Goal: Task Accomplishment & Management: Complete application form

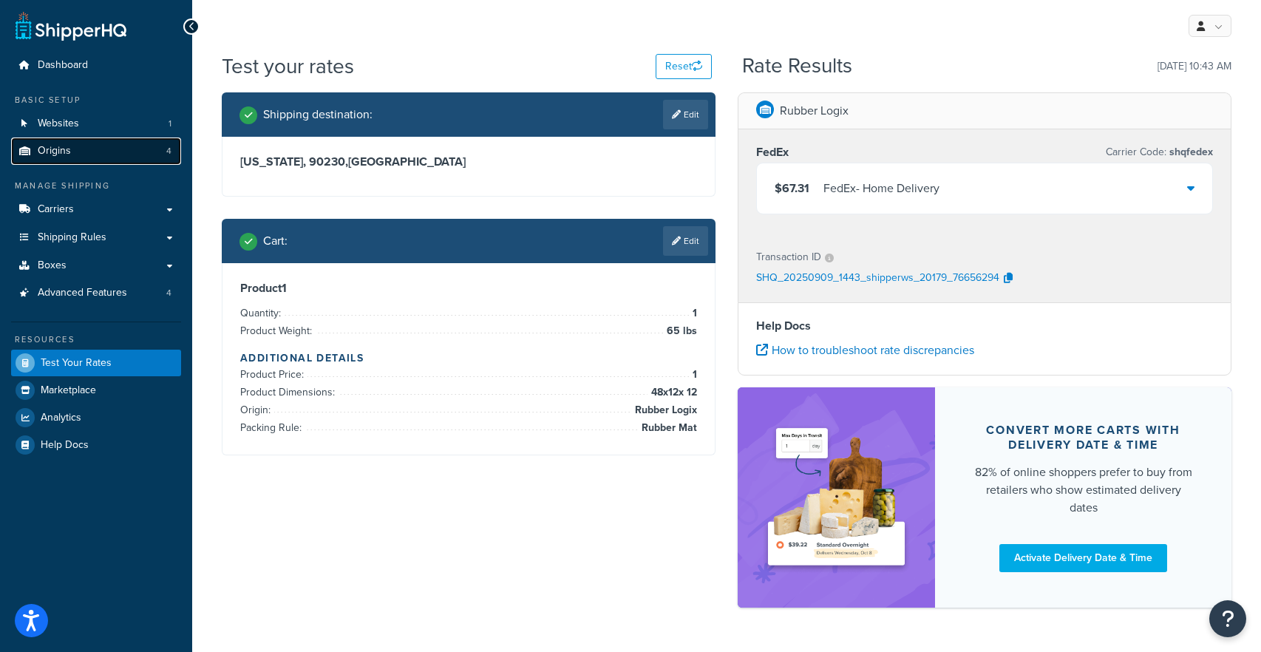
click at [63, 162] on link "Origins 4" at bounding box center [96, 150] width 170 height 27
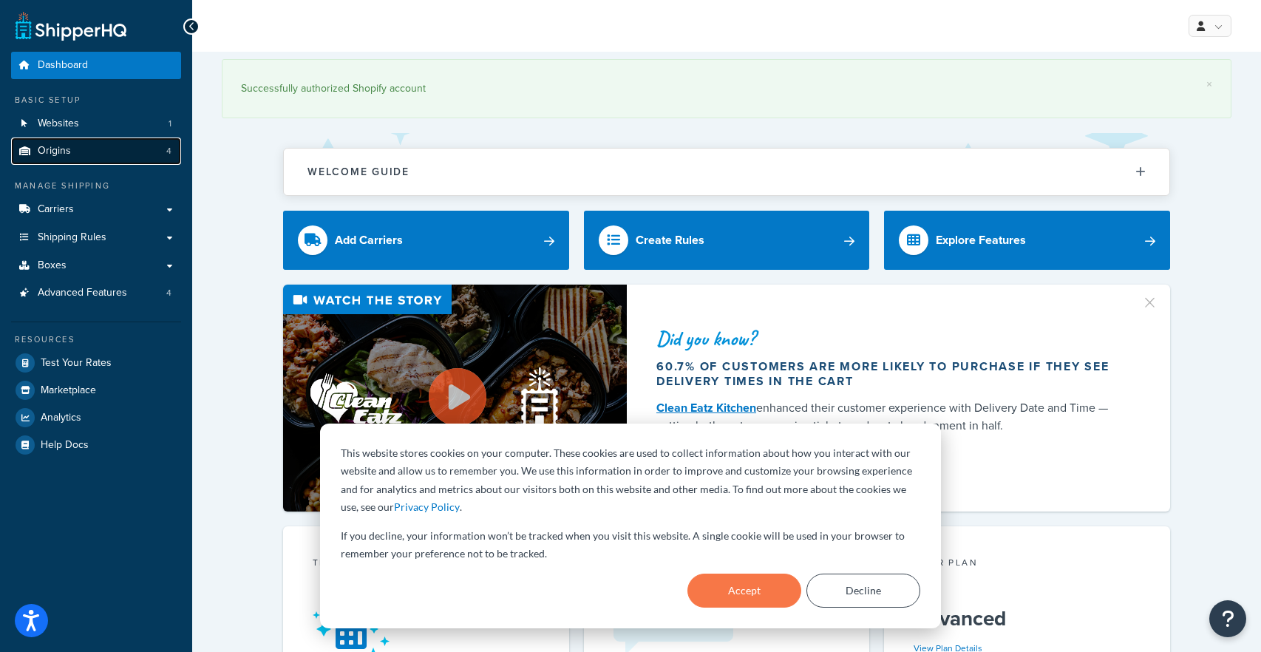
click at [120, 153] on link "Origins 4" at bounding box center [96, 150] width 170 height 27
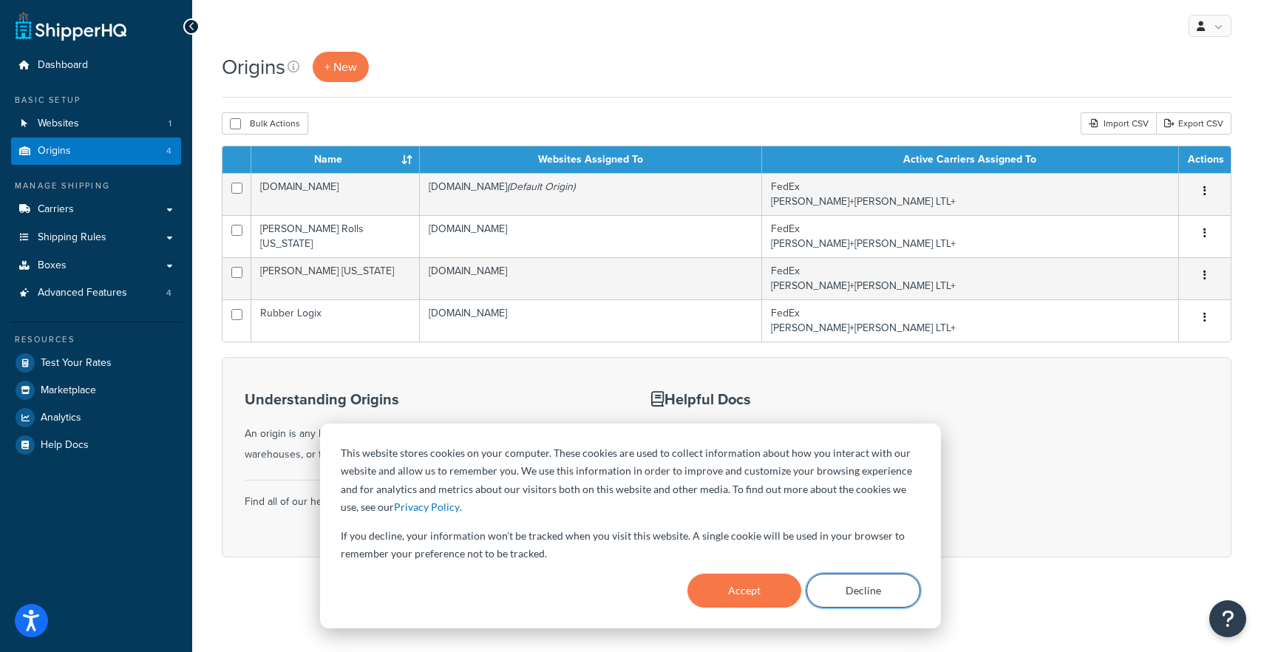
click at [851, 594] on button "Decline" at bounding box center [863, 590] width 114 height 34
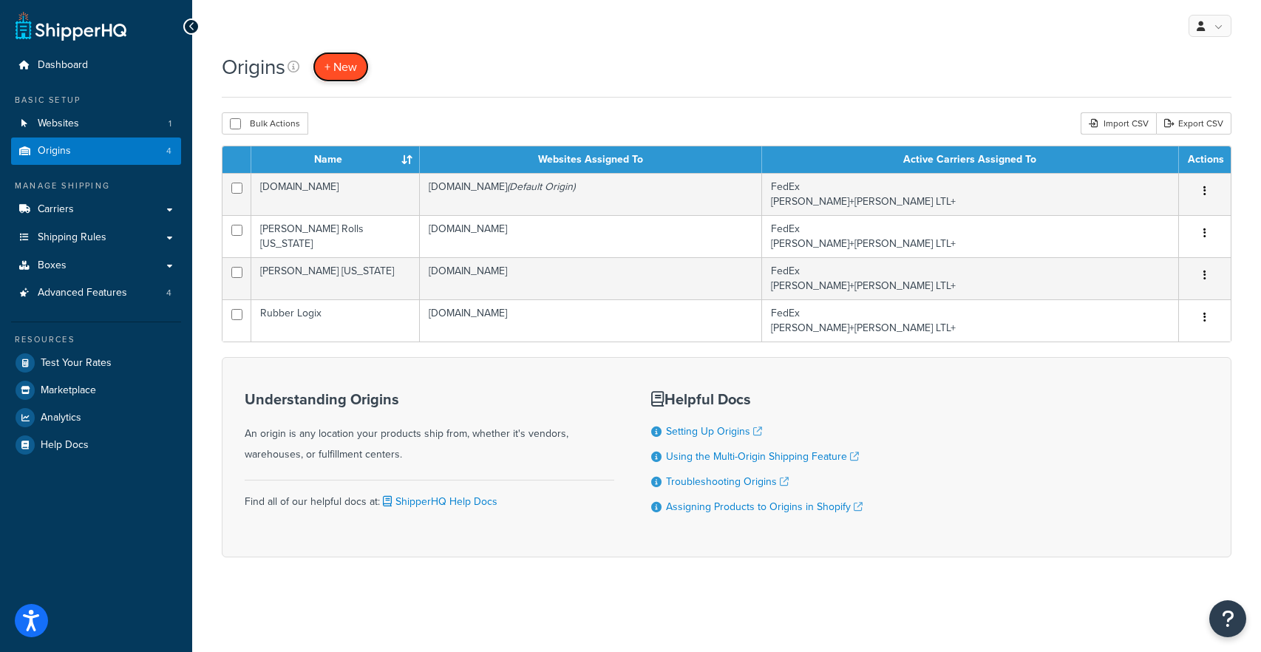
click at [347, 67] on span "+ New" at bounding box center [340, 66] width 33 height 17
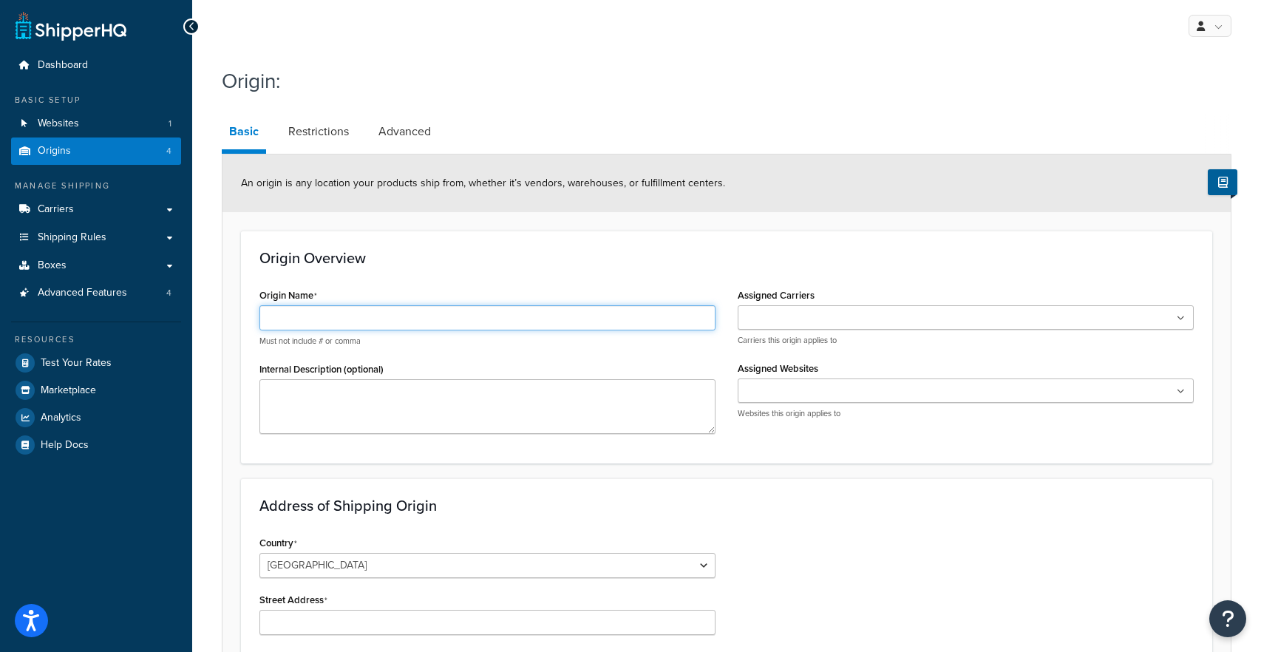
click at [362, 327] on input "Origin Name" at bounding box center [487, 317] width 456 height 25
type input "[PERSON_NAME] [US_STATE] Mats"
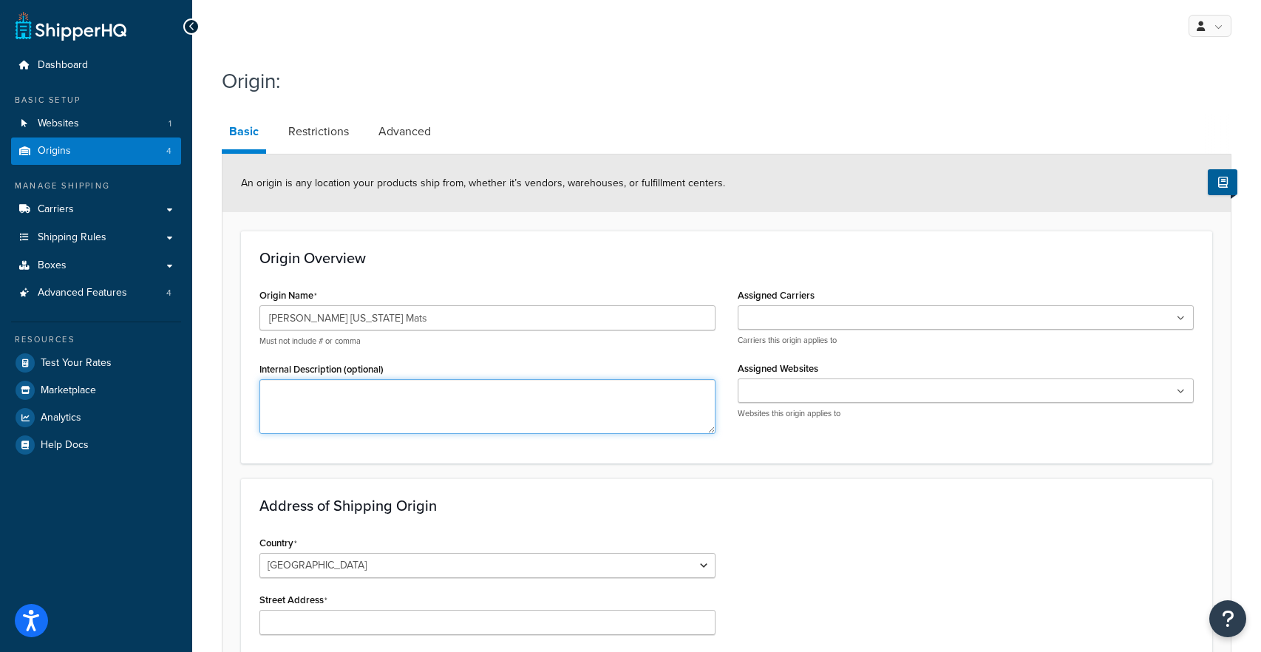
click at [333, 415] on textarea "Internal Description (optional)" at bounding box center [487, 406] width 456 height 55
type textarea "For 18 and 24 inch mats"
click at [865, 330] on div "[PERSON_NAME]+[PERSON_NAME] LTL+ FedEx Carriers this origin applies to" at bounding box center [965, 325] width 456 height 41
click at [863, 318] on ul at bounding box center [965, 317] width 456 height 24
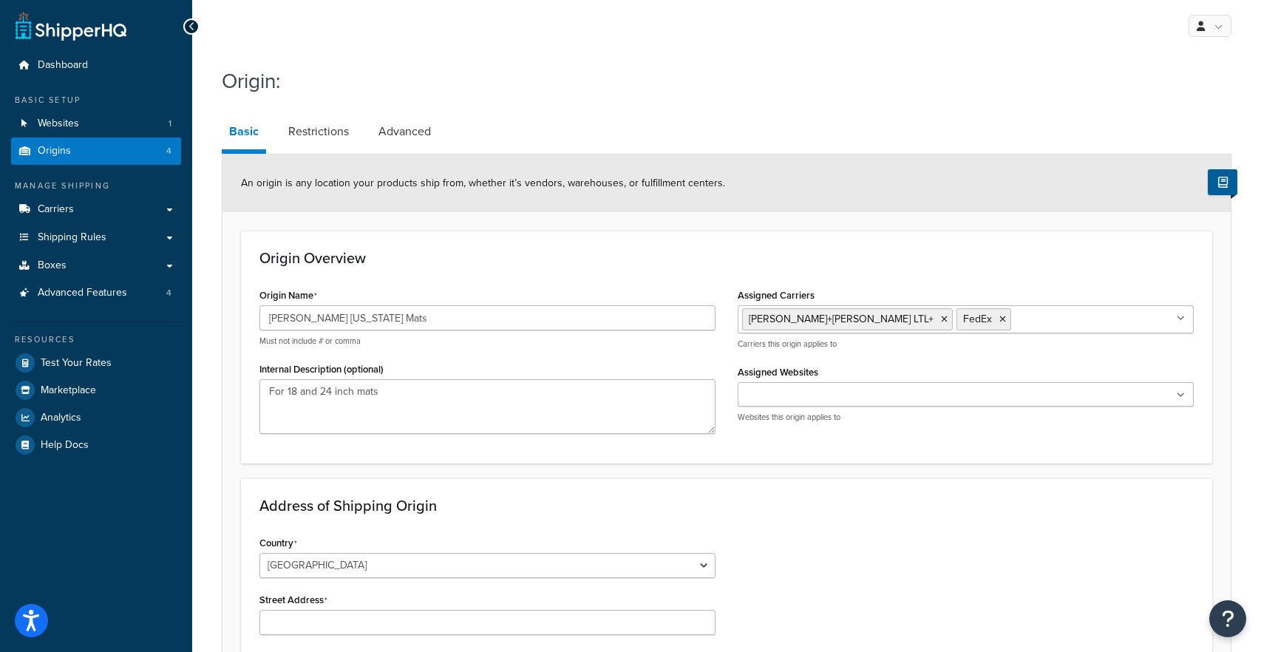
click at [828, 401] on input "Assigned Websites" at bounding box center [807, 395] width 131 height 16
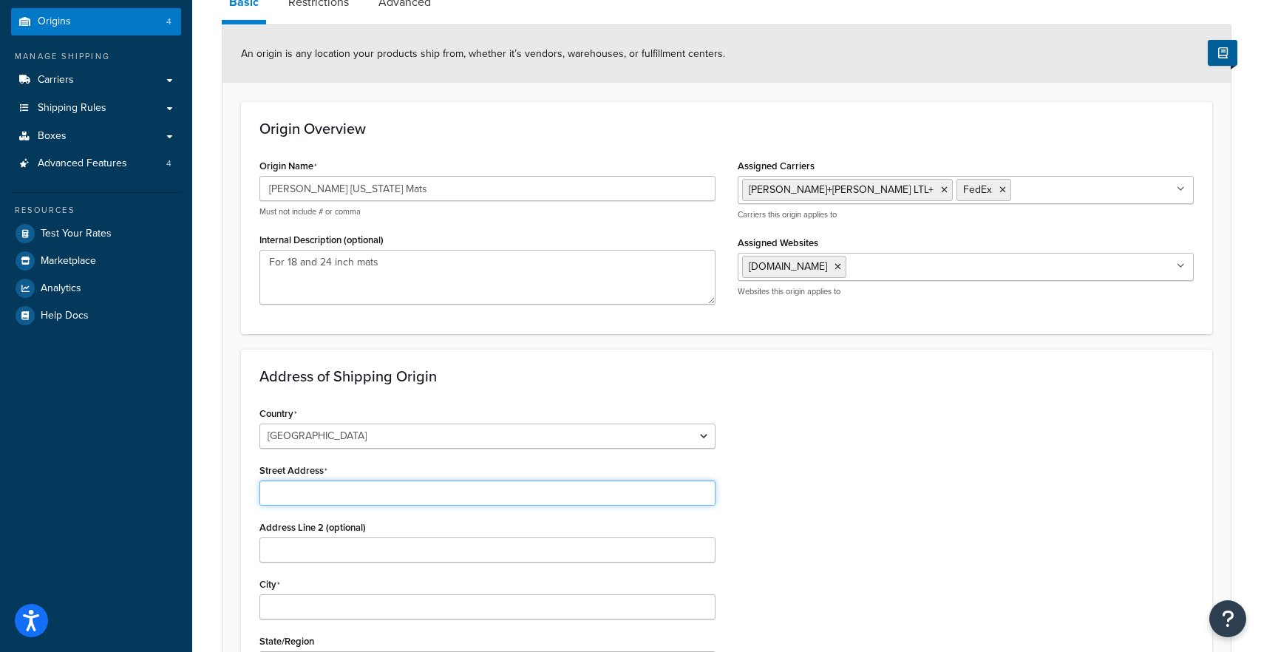
click at [409, 486] on input "Street Address" at bounding box center [487, 492] width 456 height 25
paste input ".1 .3 .35 .47"
type input ".1 .3 .35 .47"
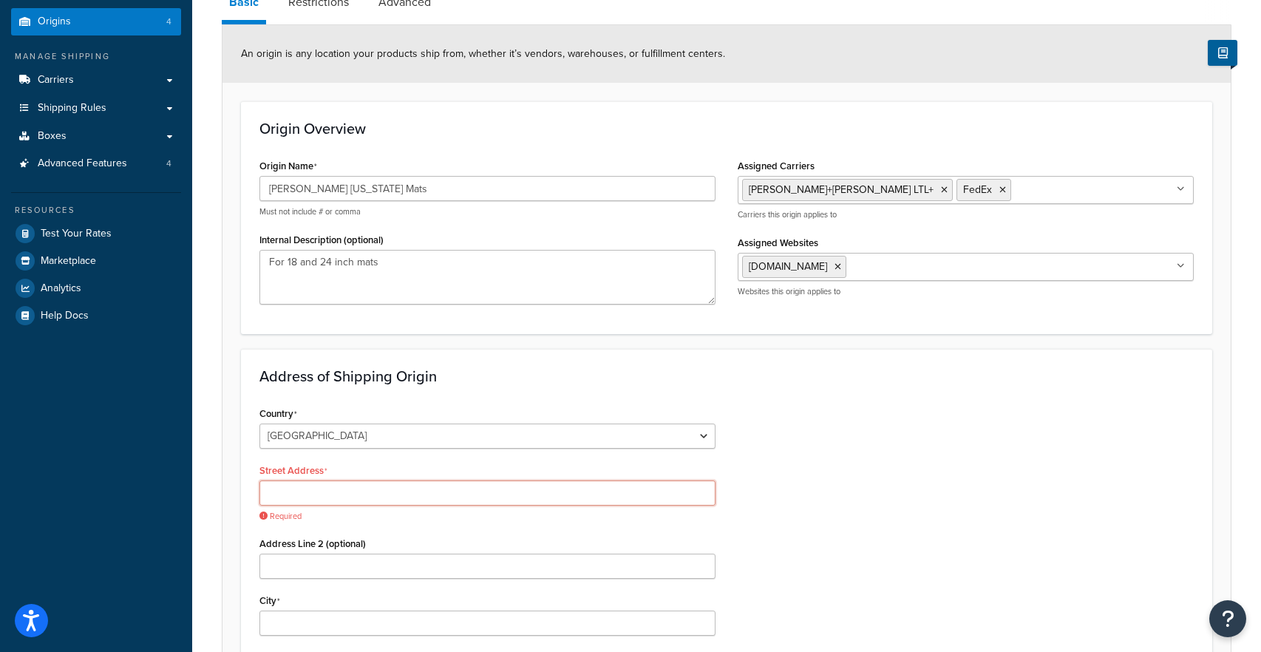
paste input "[STREET_ADDRESS][US_STATE]"
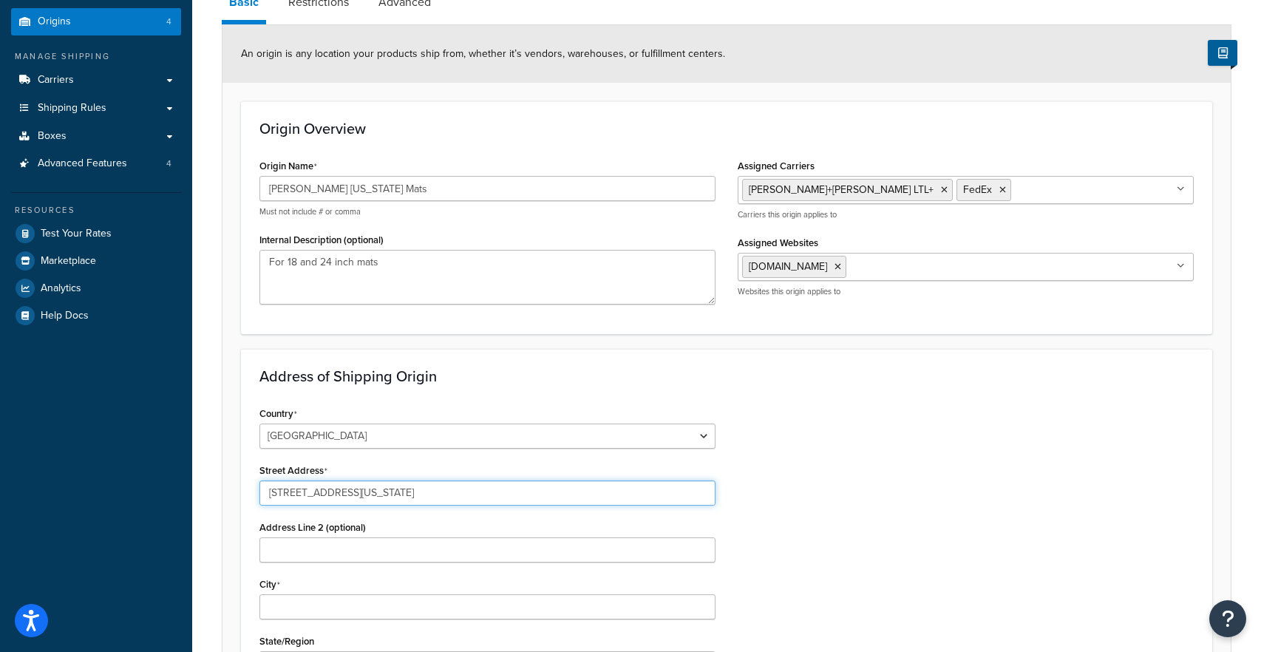
drag, startPoint x: 369, startPoint y: 491, endPoint x: 494, endPoint y: 497, distance: 125.0
click at [494, 497] on input "[STREET_ADDRESS][US_STATE]" at bounding box center [487, 492] width 456 height 25
type input "[STREET_ADDRESS]"
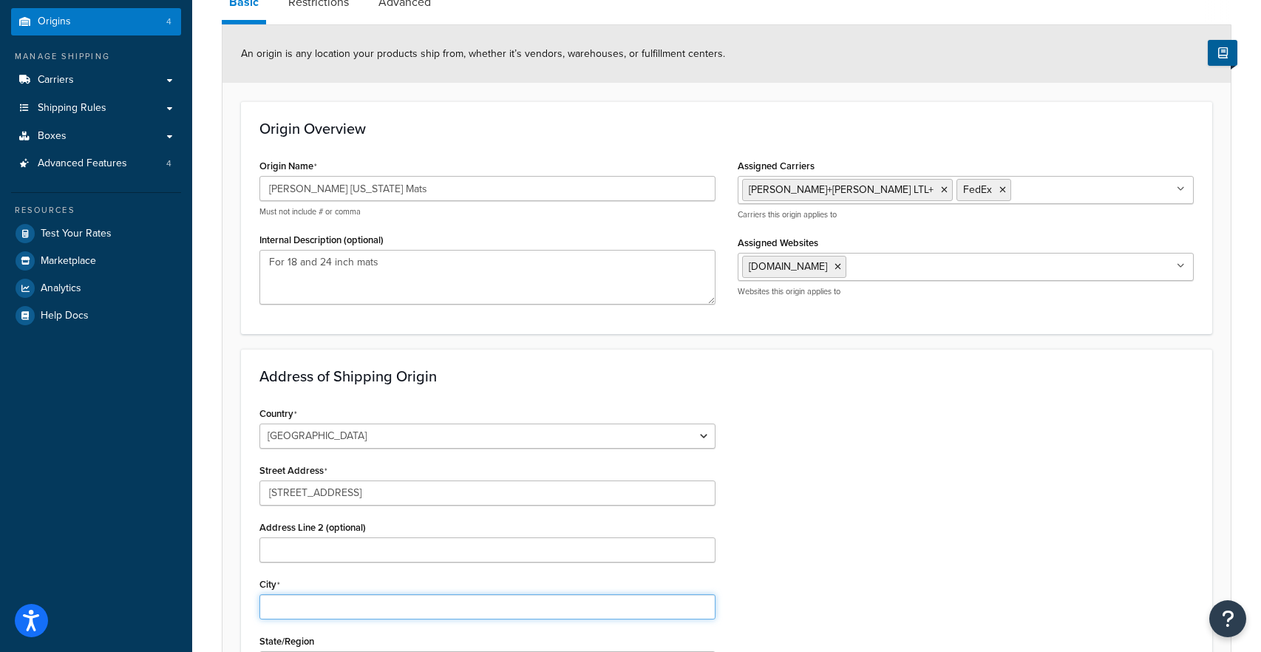
click at [321, 606] on input "City" at bounding box center [487, 606] width 456 height 25
paste input "Van Wert [US_STATE] 45891"
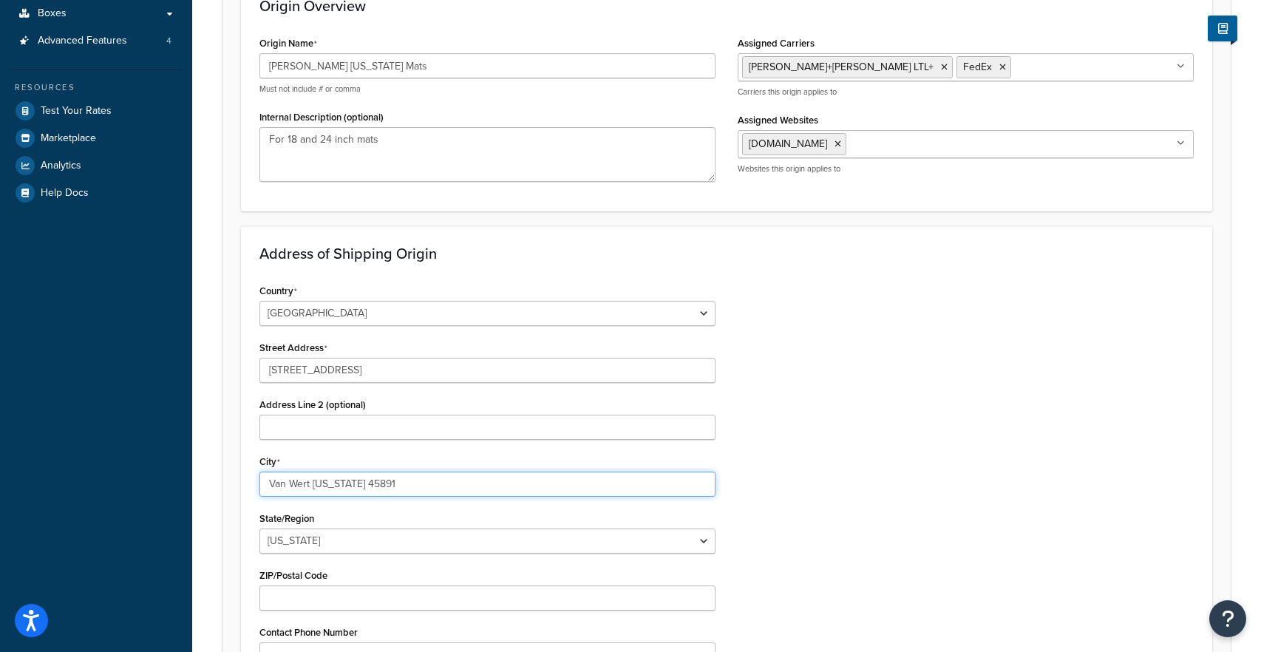
scroll to position [256, 0]
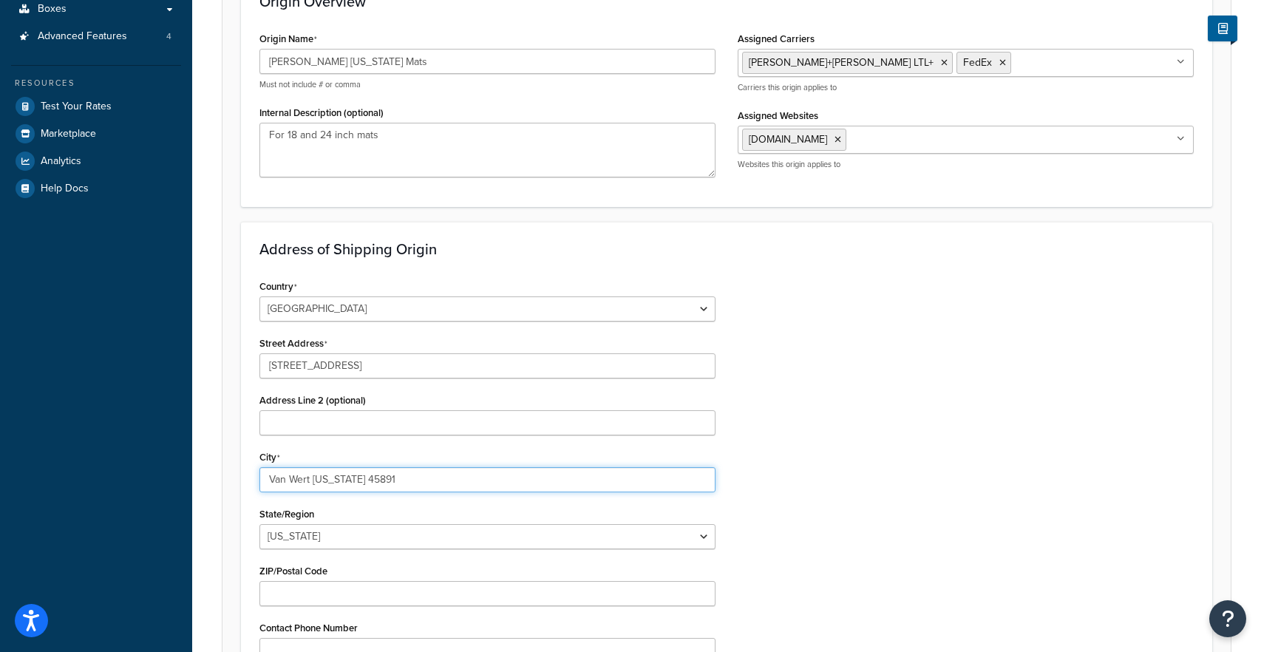
drag, startPoint x: 316, startPoint y: 480, endPoint x: 401, endPoint y: 489, distance: 85.5
click at [401, 489] on input "Van Wert [US_STATE] 45891" at bounding box center [487, 479] width 456 height 25
type input "[PERSON_NAME]"
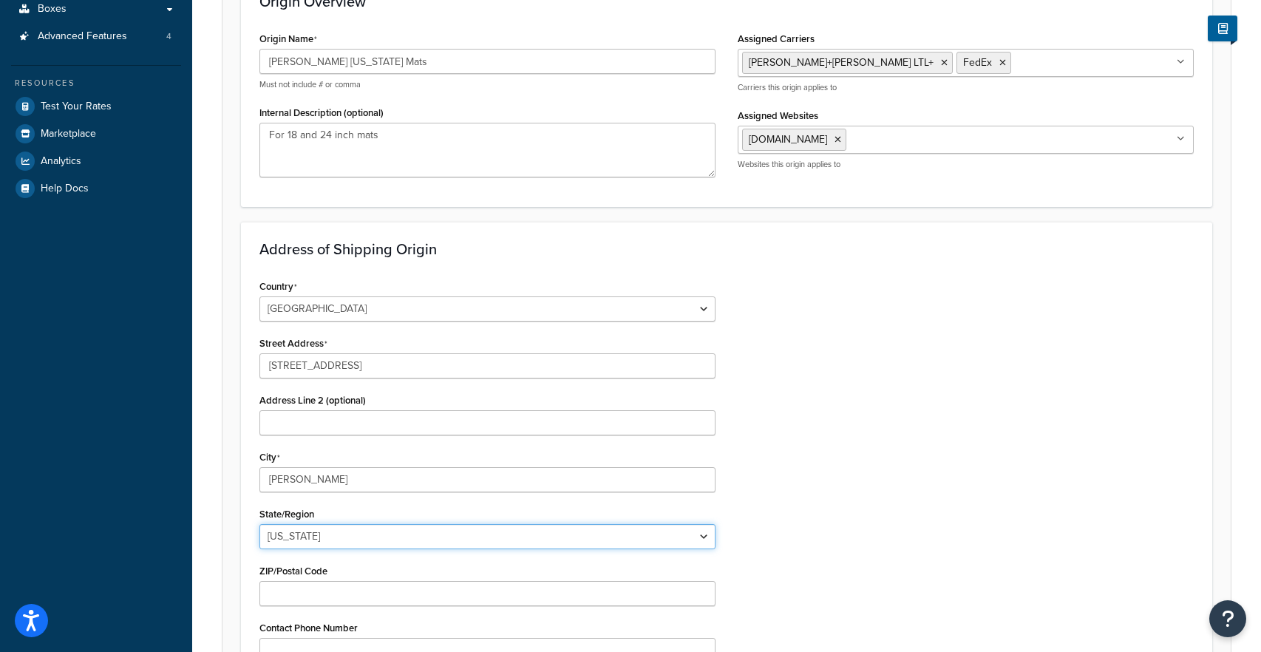
click at [316, 533] on select "[US_STATE] [US_STATE] [US_STATE] [US_STATE] [US_STATE] Armed Forces Americas Ar…" at bounding box center [487, 536] width 456 height 25
select select "35"
click at [259, 524] on select "[US_STATE] [US_STATE] [US_STATE] [US_STATE] [US_STATE] Armed Forces Americas Ar…" at bounding box center [487, 536] width 456 height 25
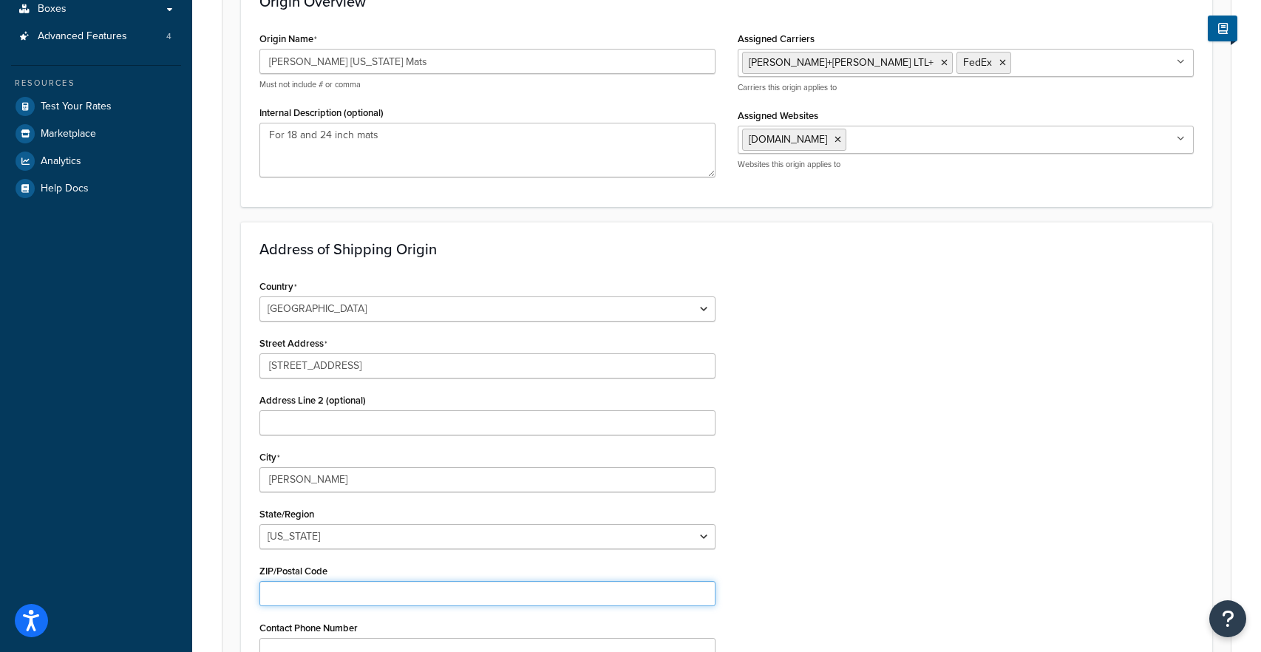
click at [341, 596] on input "ZIP/Postal Code" at bounding box center [487, 593] width 456 height 25
paste input "hio 45891"
drag, startPoint x: 288, startPoint y: 588, endPoint x: 237, endPoint y: 586, distance: 51.0
click at [237, 586] on form "An origin is any location your products ship from, whether it’s vendors, wareho…" at bounding box center [726, 370] width 1008 height 944
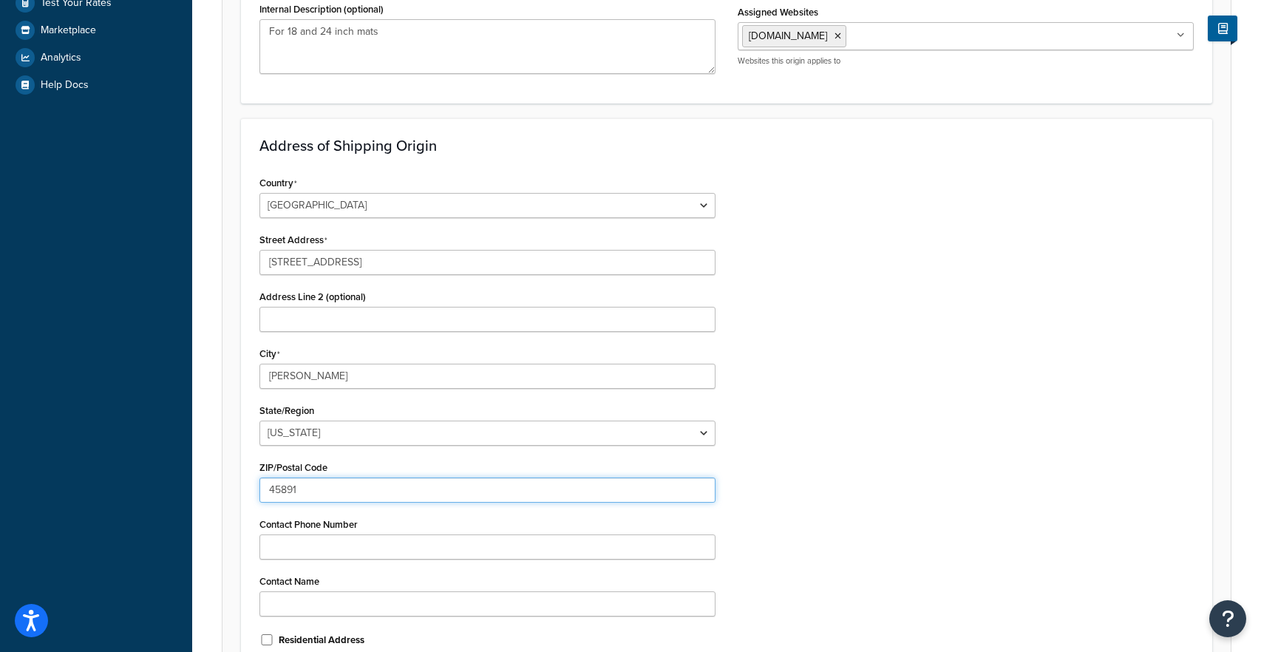
scroll to position [384, 0]
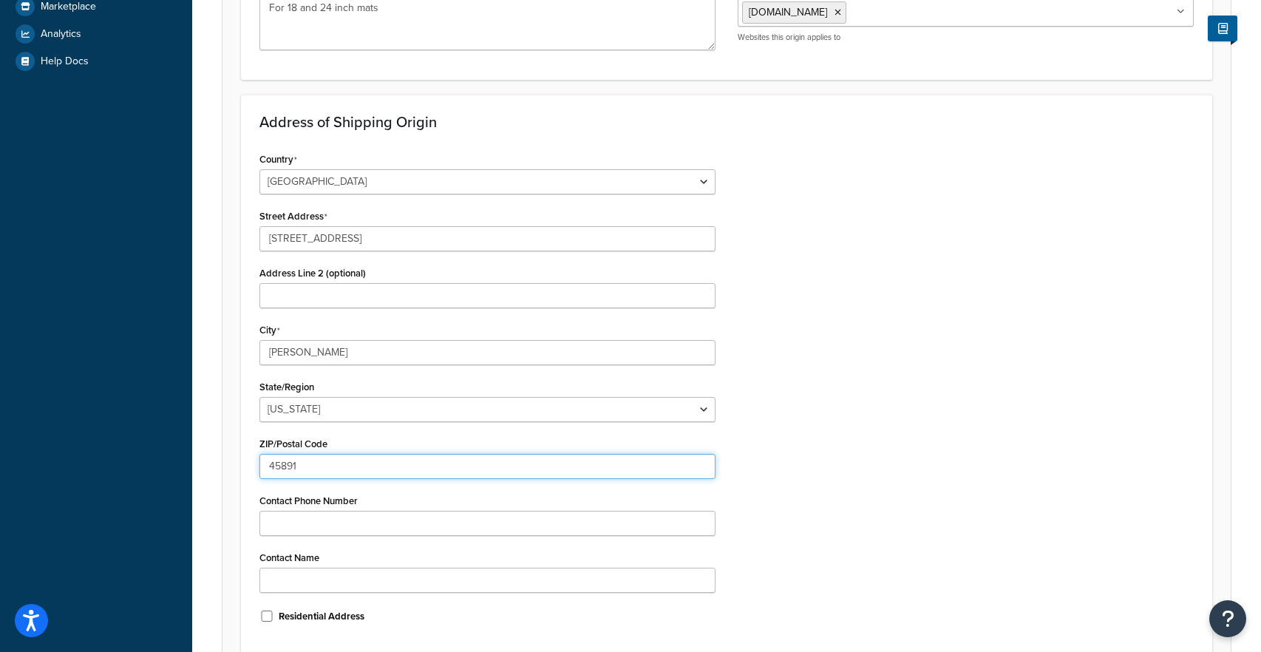
type input "45891"
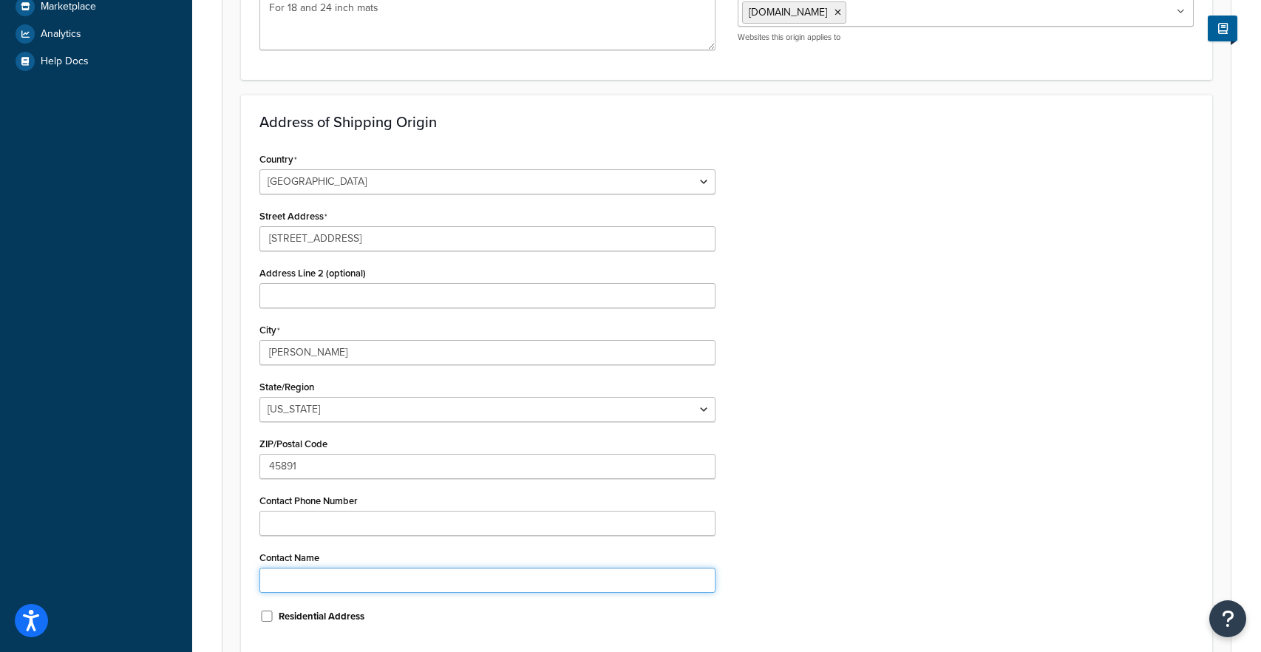
click at [297, 576] on input "Contact Name" at bounding box center [487, 580] width 456 height 25
type input "[PERSON_NAME]"
click at [783, 483] on div "Country [GEOGRAPHIC_DATA] [GEOGRAPHIC_DATA] [GEOGRAPHIC_DATA] [GEOGRAPHIC_DATA]…" at bounding box center [726, 393] width 956 height 488
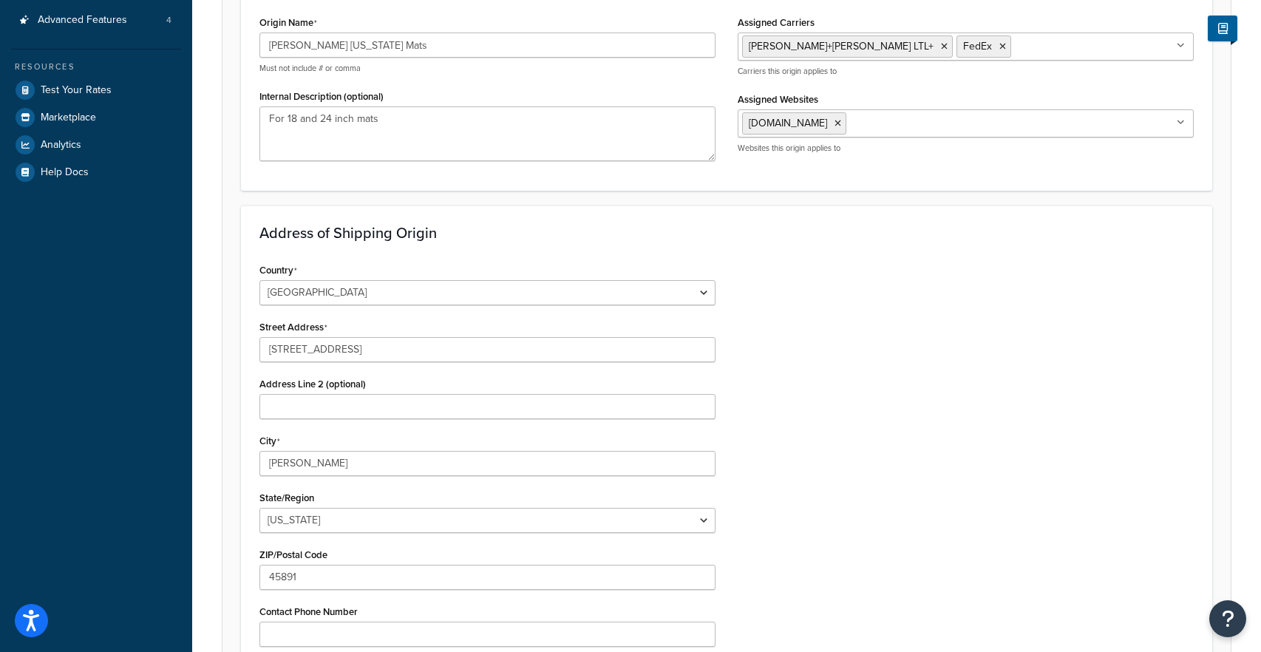
scroll to position [0, 0]
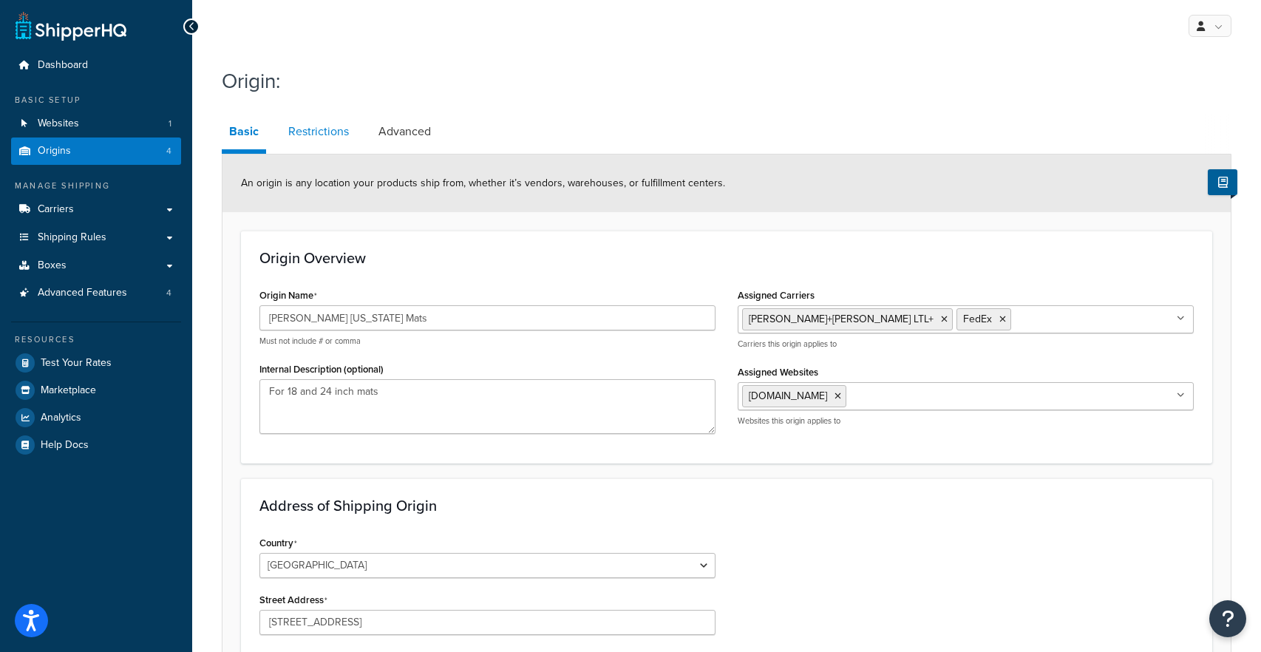
click at [314, 133] on link "Restrictions" at bounding box center [318, 131] width 75 height 35
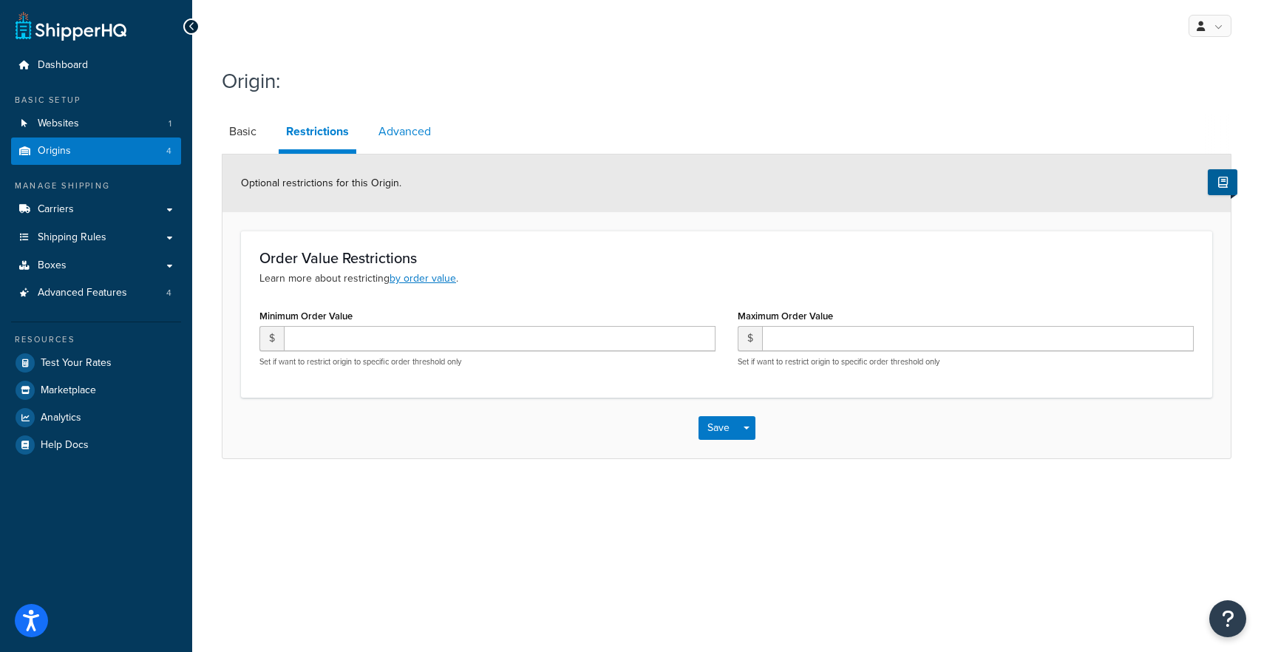
click at [435, 128] on link "Advanced" at bounding box center [404, 131] width 67 height 35
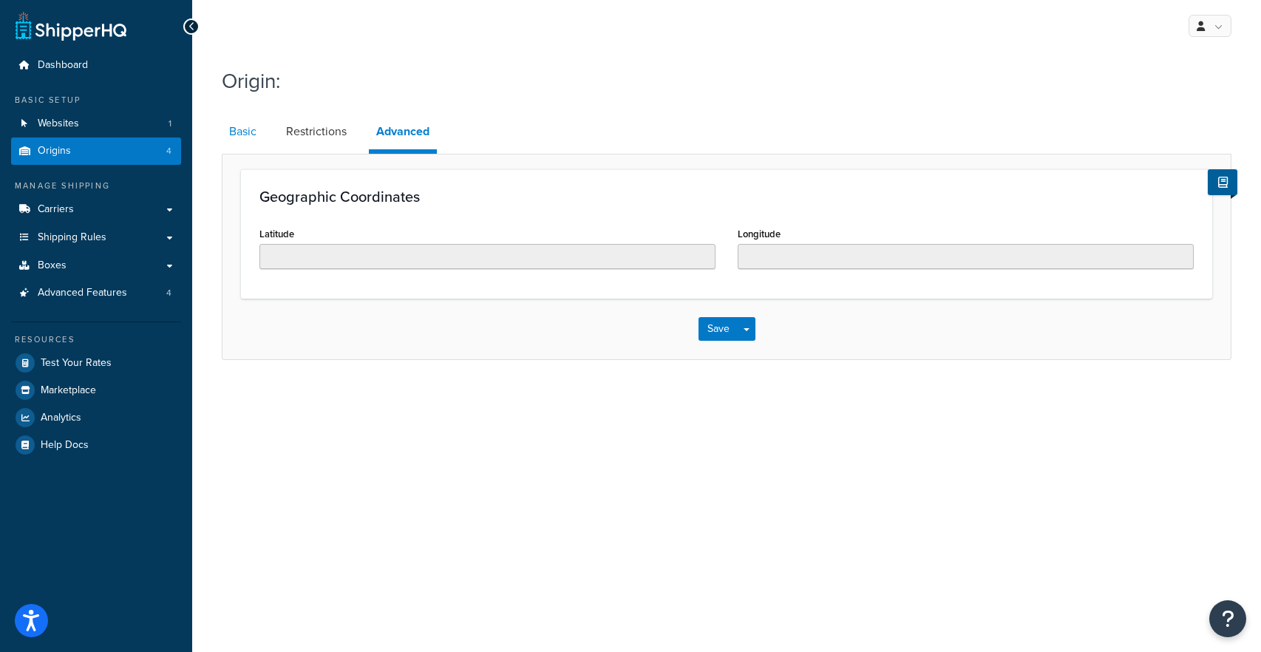
click at [245, 134] on link "Basic" at bounding box center [243, 131] width 42 height 35
select select "35"
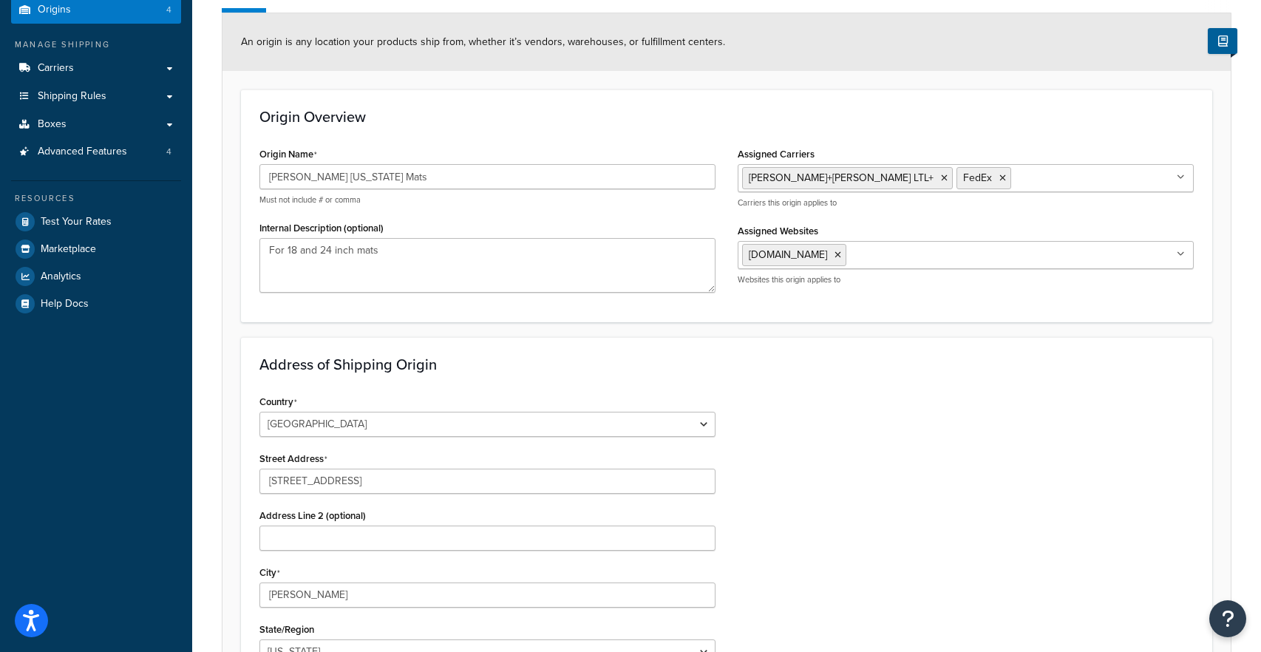
scroll to position [522, 0]
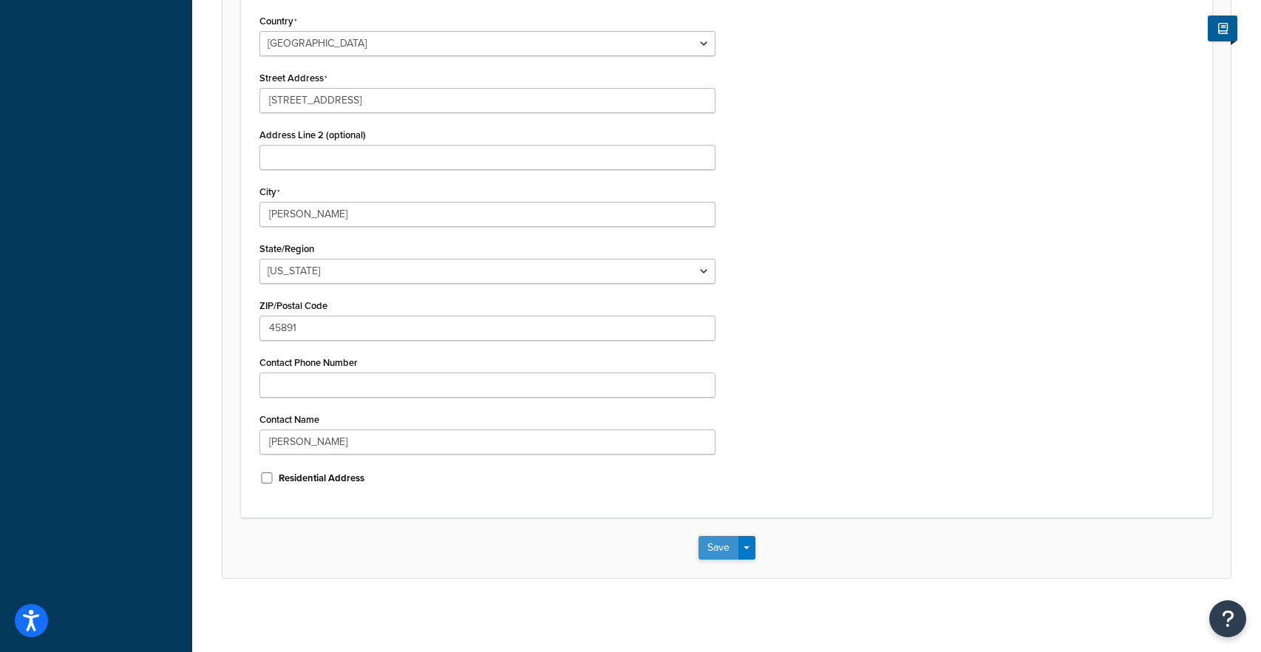
click at [710, 534] on div "Save Save Dropdown Save and Edit Save and Duplicate Save and Create New" at bounding box center [726, 547] width 1008 height 61
click at [715, 548] on button "Save" at bounding box center [718, 548] width 40 height 24
